Goal: Find specific page/section: Find specific page/section

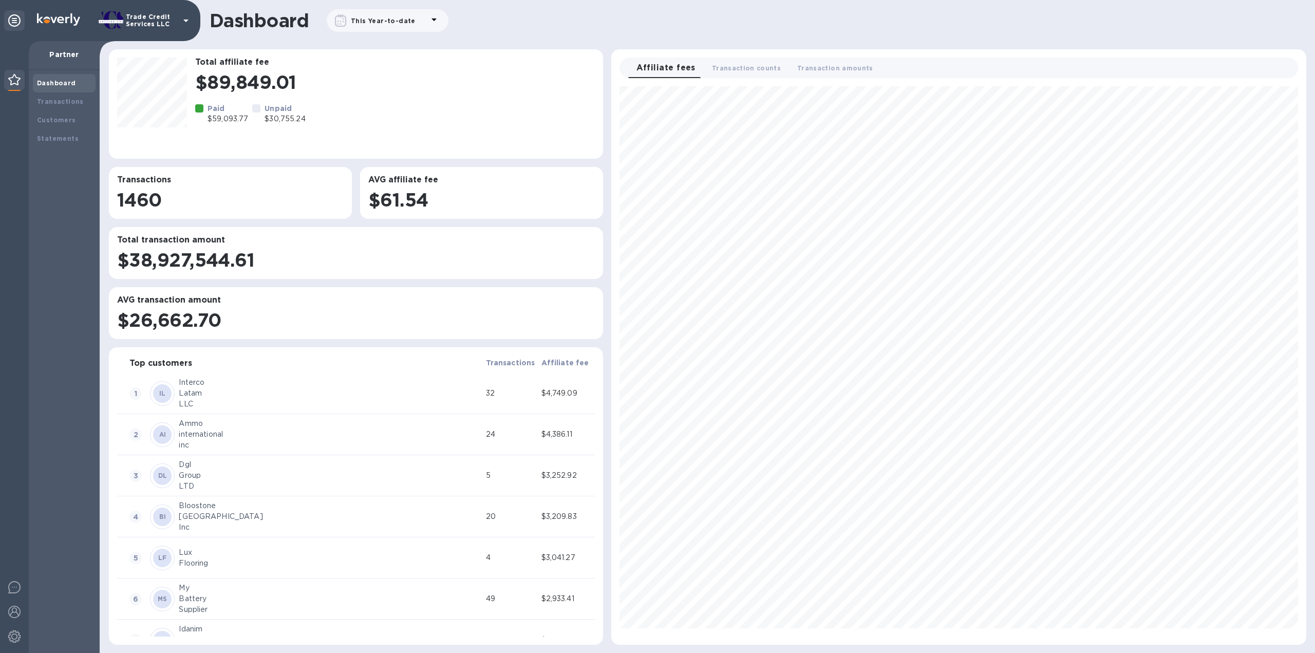
scroll to position [549, 686]
click at [102, 103] on div "Total affiliate fee $89,849.01 Paid $59,093.77 Unpaid $30,755.24 Transactions 1…" at bounding box center [707, 346] width 1223 height 603
click at [63, 106] on div "Transactions" at bounding box center [64, 102] width 54 height 10
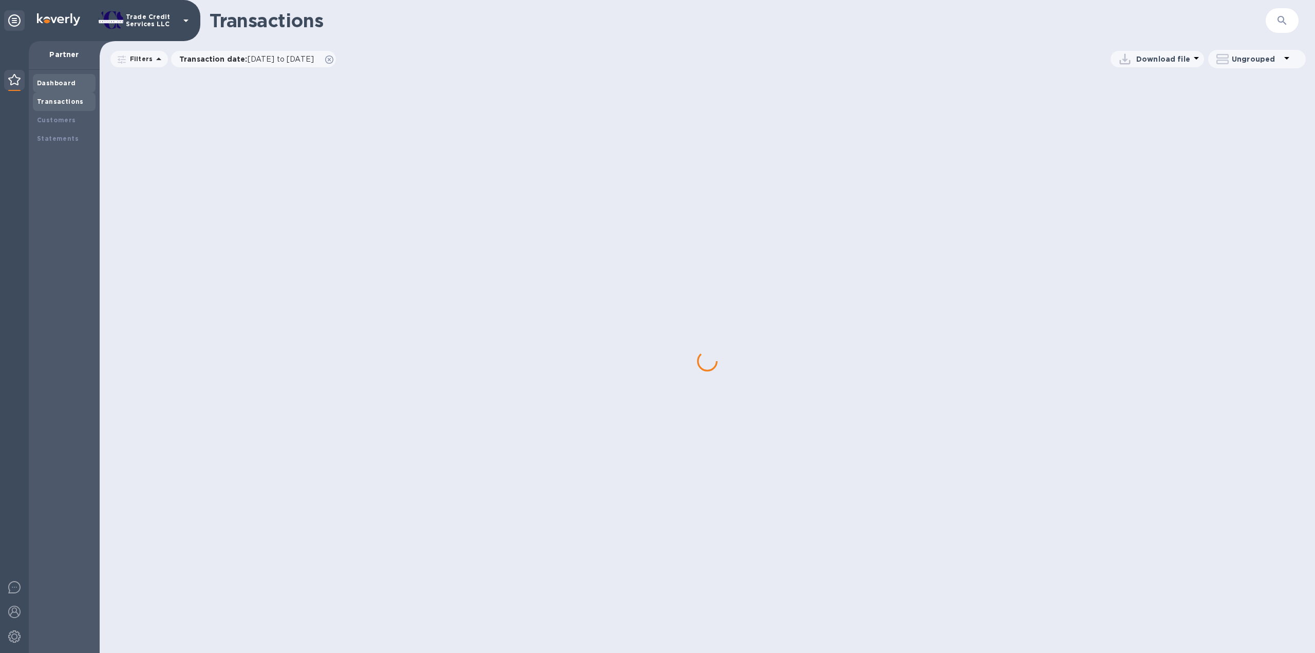
click at [56, 74] on div "Dashboard" at bounding box center [64, 83] width 63 height 18
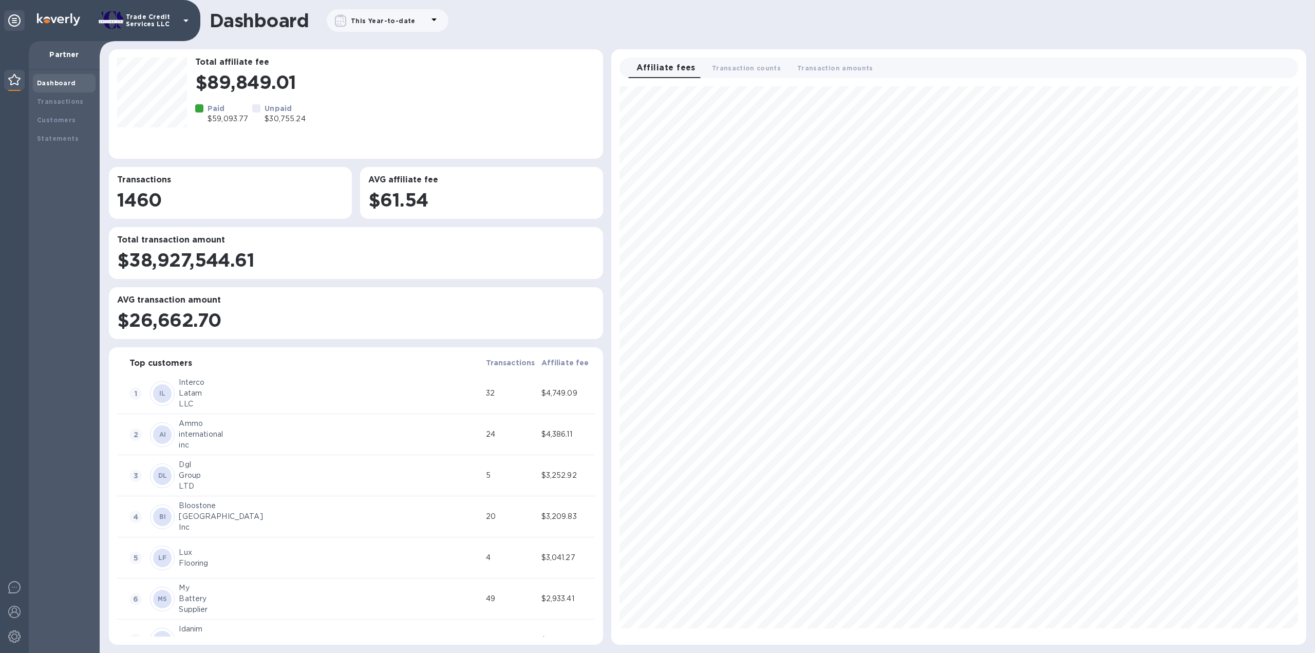
scroll to position [549, 686]
